Goal: Use online tool/utility: Utilize a website feature to perform a specific function

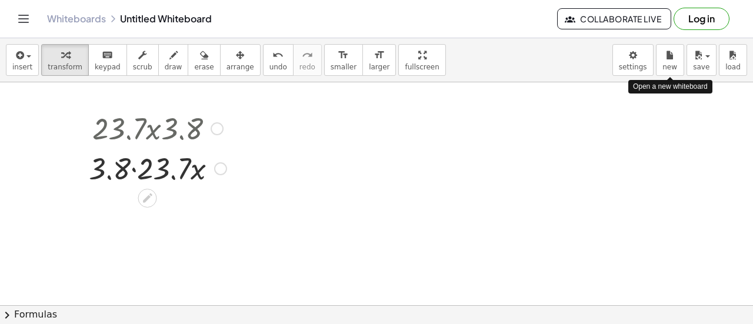
click at [117, 133] on div at bounding box center [158, 128] width 150 height 40
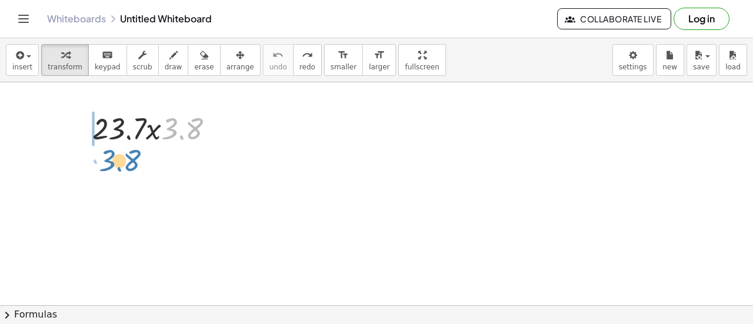
drag, startPoint x: 176, startPoint y: 121, endPoint x: 109, endPoint y: 151, distance: 73.2
drag, startPoint x: 175, startPoint y: 128, endPoint x: 201, endPoint y: 125, distance: 26.1
click at [201, 125] on div at bounding box center [158, 128] width 142 height 40
click at [108, 119] on div at bounding box center [158, 128] width 142 height 40
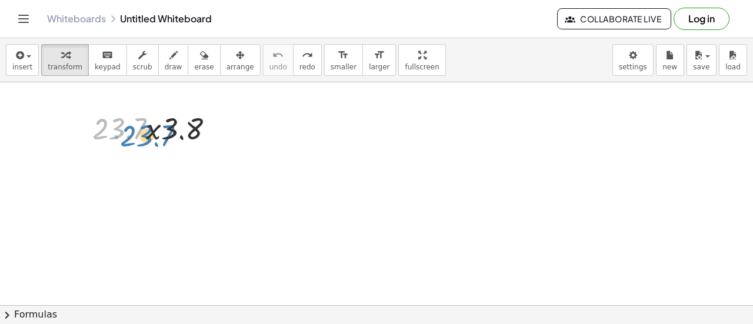
click at [128, 122] on div at bounding box center [158, 128] width 142 height 40
click at [160, 125] on div at bounding box center [158, 128] width 142 height 40
click at [157, 130] on div at bounding box center [158, 128] width 142 height 40
click at [141, 164] on div at bounding box center [147, 158] width 19 height 19
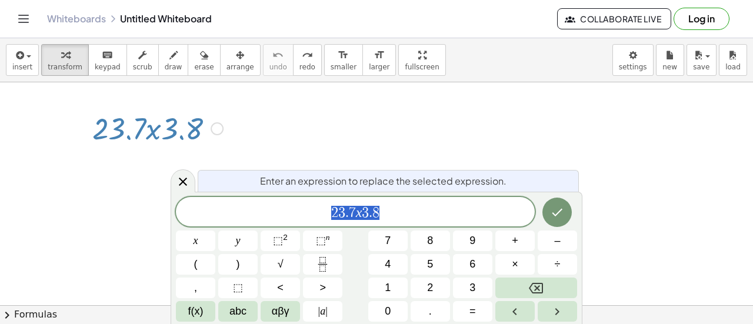
click at [212, 132] on div at bounding box center [217, 128] width 13 height 13
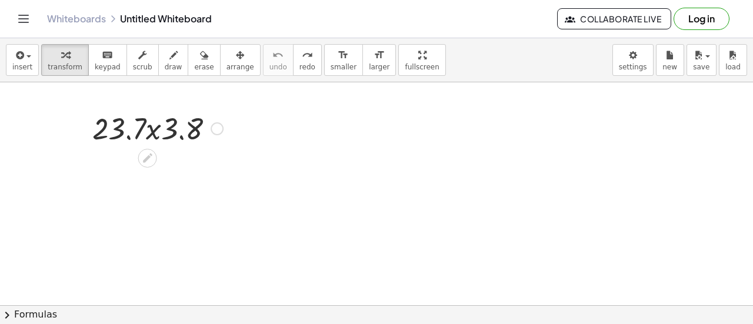
click at [193, 122] on div at bounding box center [158, 128] width 142 height 40
click at [175, 121] on div at bounding box center [158, 128] width 142 height 40
click at [159, 124] on div at bounding box center [158, 128] width 142 height 40
click at [132, 121] on div at bounding box center [158, 128] width 142 height 40
click at [132, 138] on div at bounding box center [158, 128] width 142 height 40
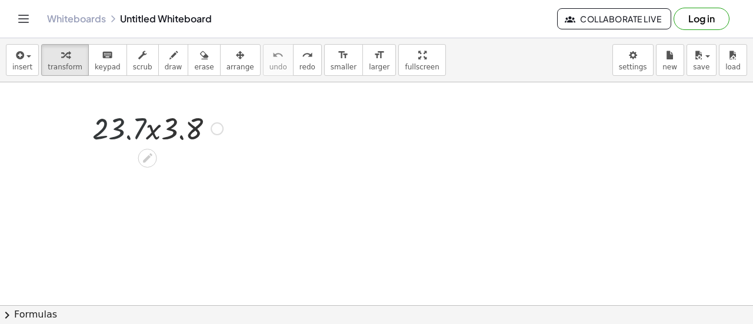
click at [115, 134] on div at bounding box center [158, 128] width 142 height 40
drag, startPoint x: 136, startPoint y: 158, endPoint x: 155, endPoint y: 175, distance: 25.4
drag, startPoint x: 112, startPoint y: 119, endPoint x: 232, endPoint y: 120, distance: 119.5
click at [232, 120] on div "· 23.7 · 23.7 · x · 3.8 Fix a mistake Transform line Copy line as LaTeX Copy de…" at bounding box center [153, 128] width 157 height 46
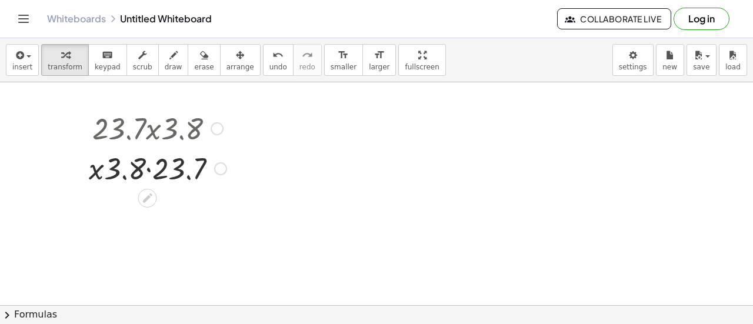
click at [104, 165] on div at bounding box center [158, 168] width 150 height 40
drag, startPoint x: 91, startPoint y: 169, endPoint x: 147, endPoint y: 159, distance: 57.4
click at [138, 172] on div at bounding box center [158, 168] width 142 height 40
click at [128, 165] on div at bounding box center [158, 168] width 142 height 40
click at [116, 163] on div at bounding box center [158, 168] width 142 height 40
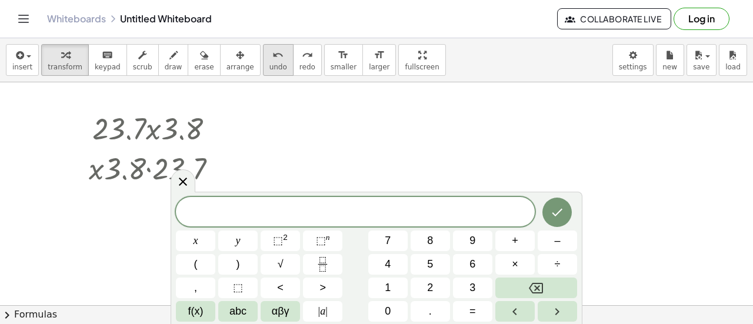
click at [265, 67] on button "undo undo" at bounding box center [278, 60] width 31 height 32
